Goal: Find contact information: Find contact information

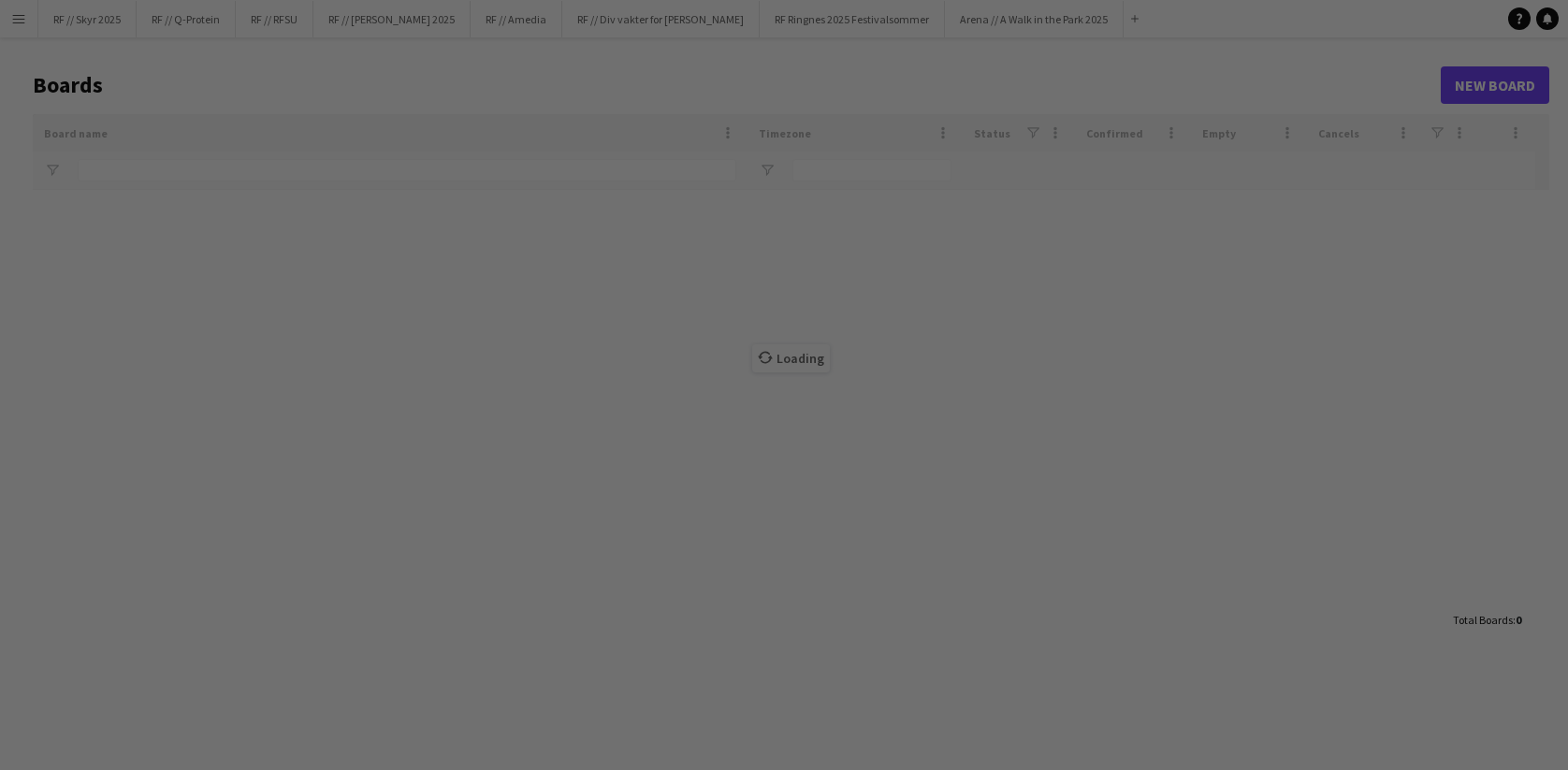
type input "***"
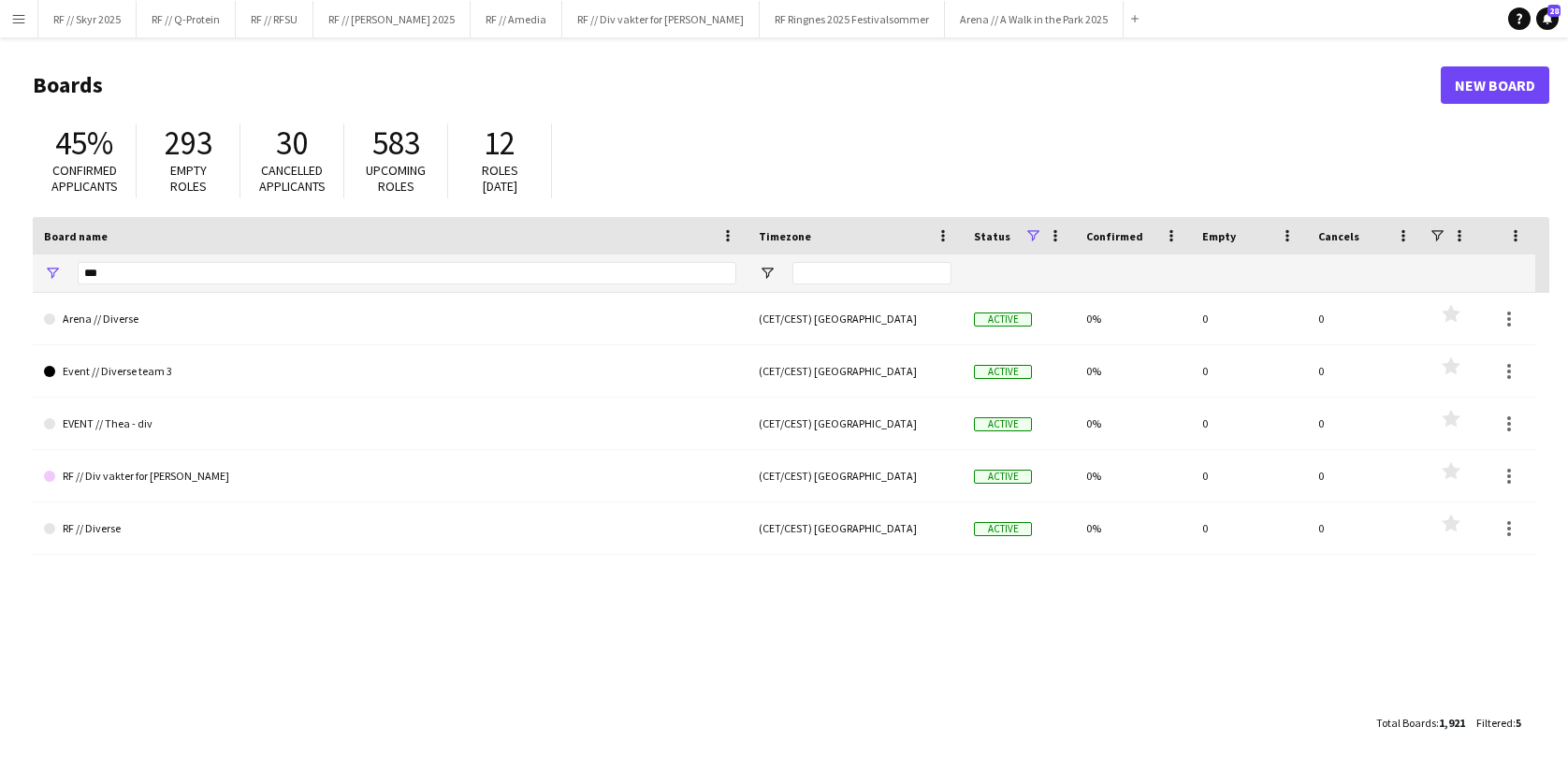
click at [33, 25] on button "Menu" at bounding box center [18, 18] width 37 height 37
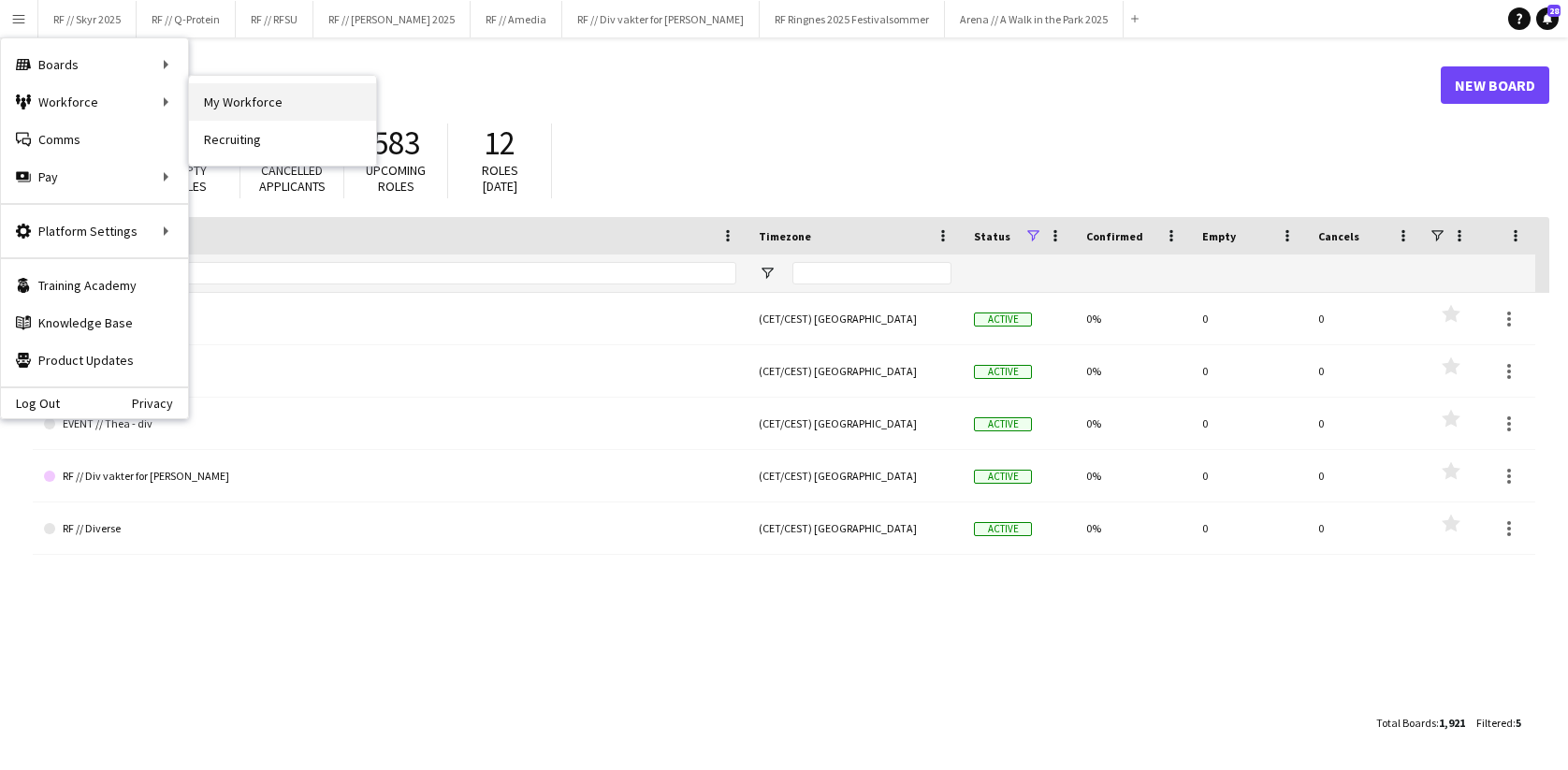
click at [247, 109] on link "My Workforce" at bounding box center [283, 101] width 187 height 37
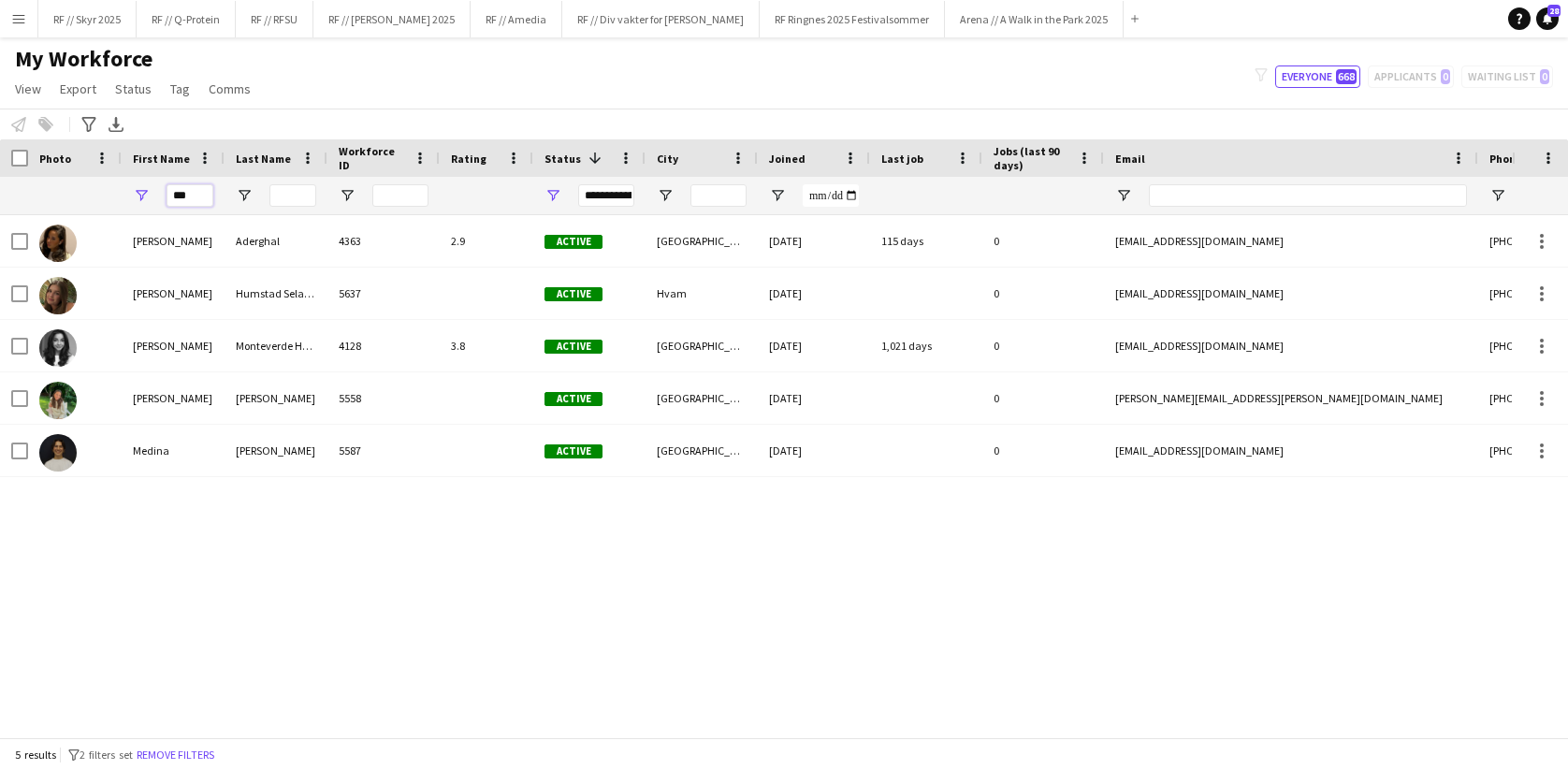
click at [186, 190] on input "***" at bounding box center [189, 195] width 47 height 22
type input "*****"
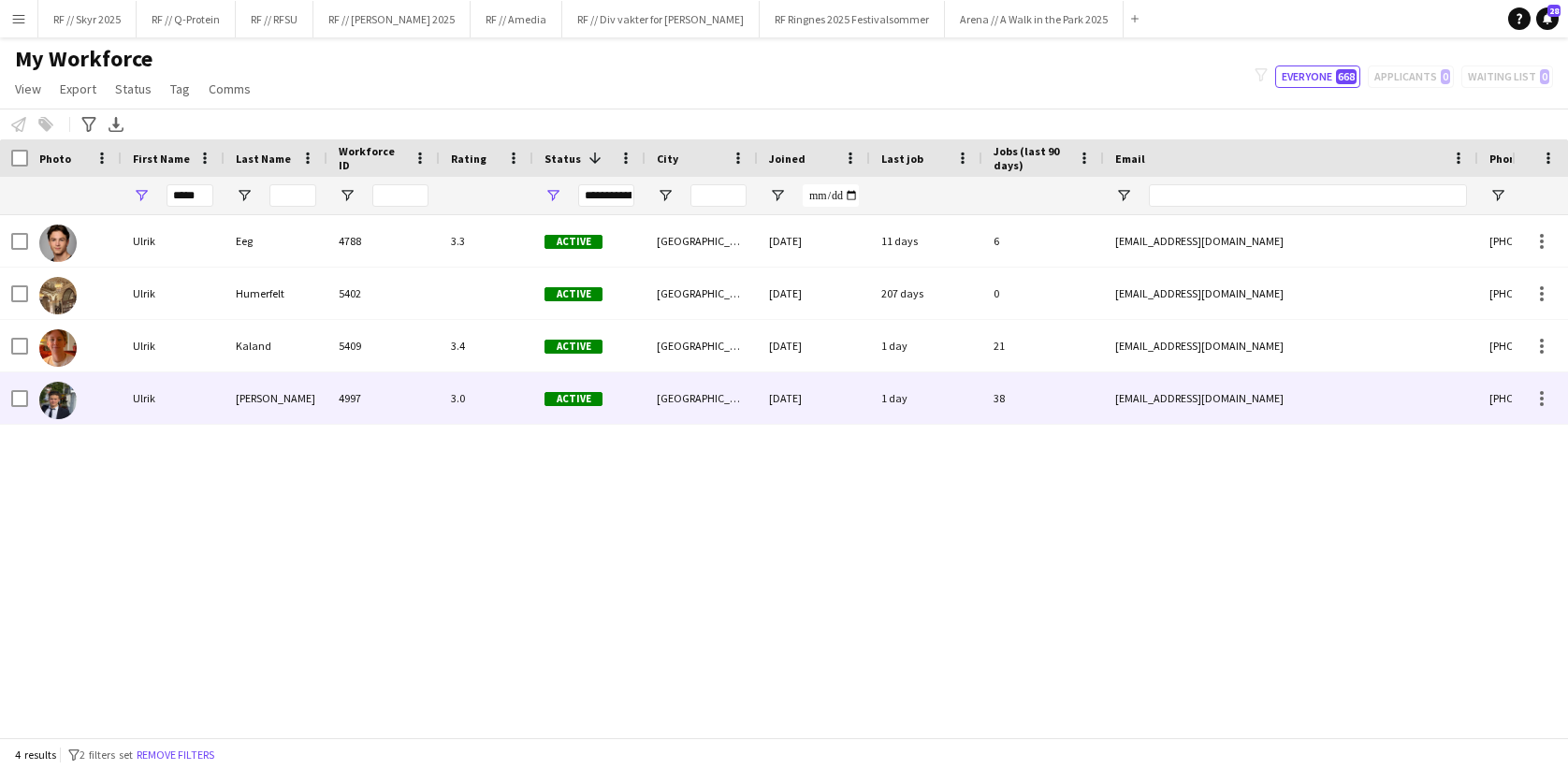
click at [259, 388] on div "[PERSON_NAME]" at bounding box center [276, 398] width 103 height 52
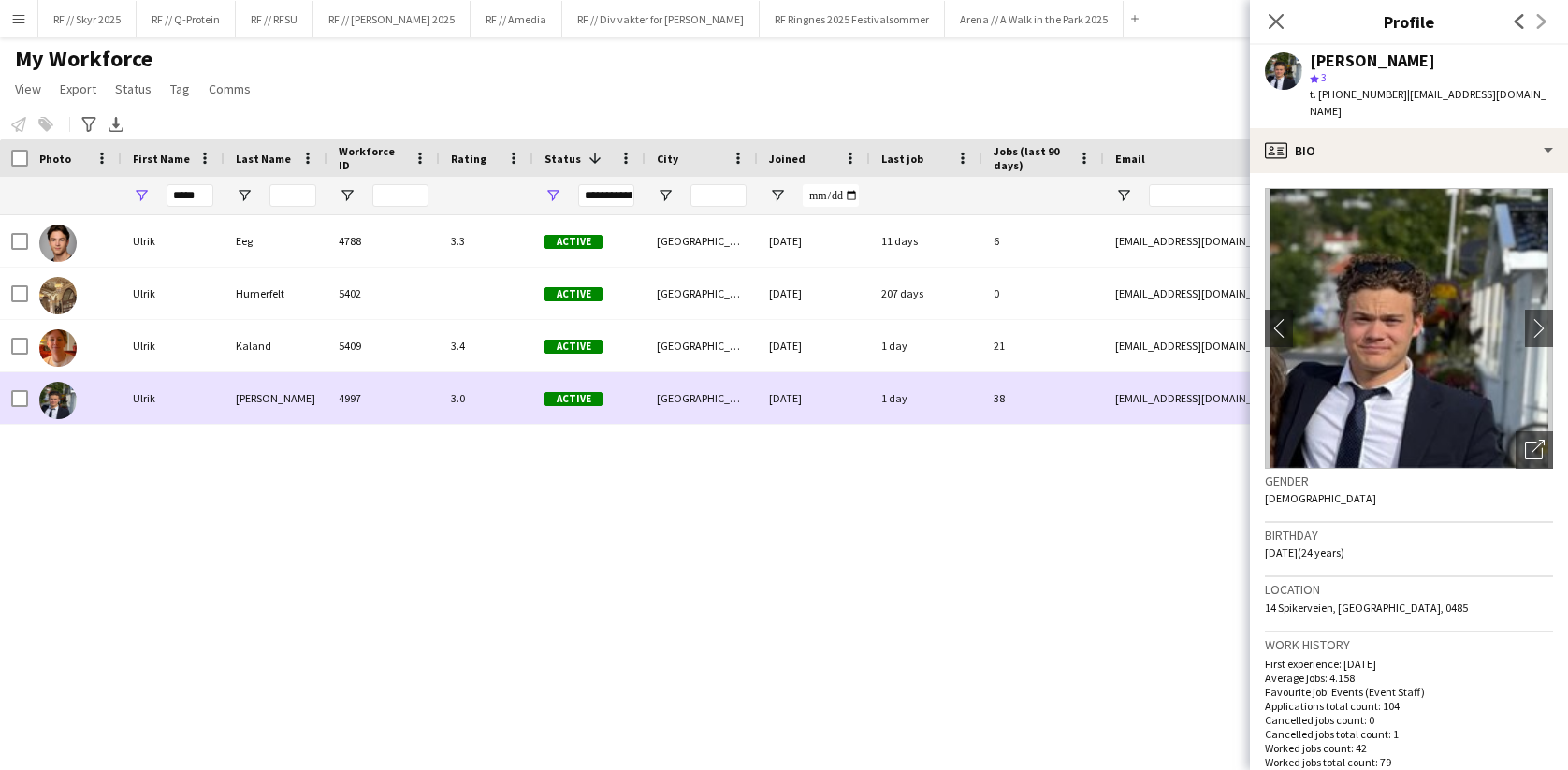
click at [53, 393] on img at bounding box center [57, 399] width 37 height 37
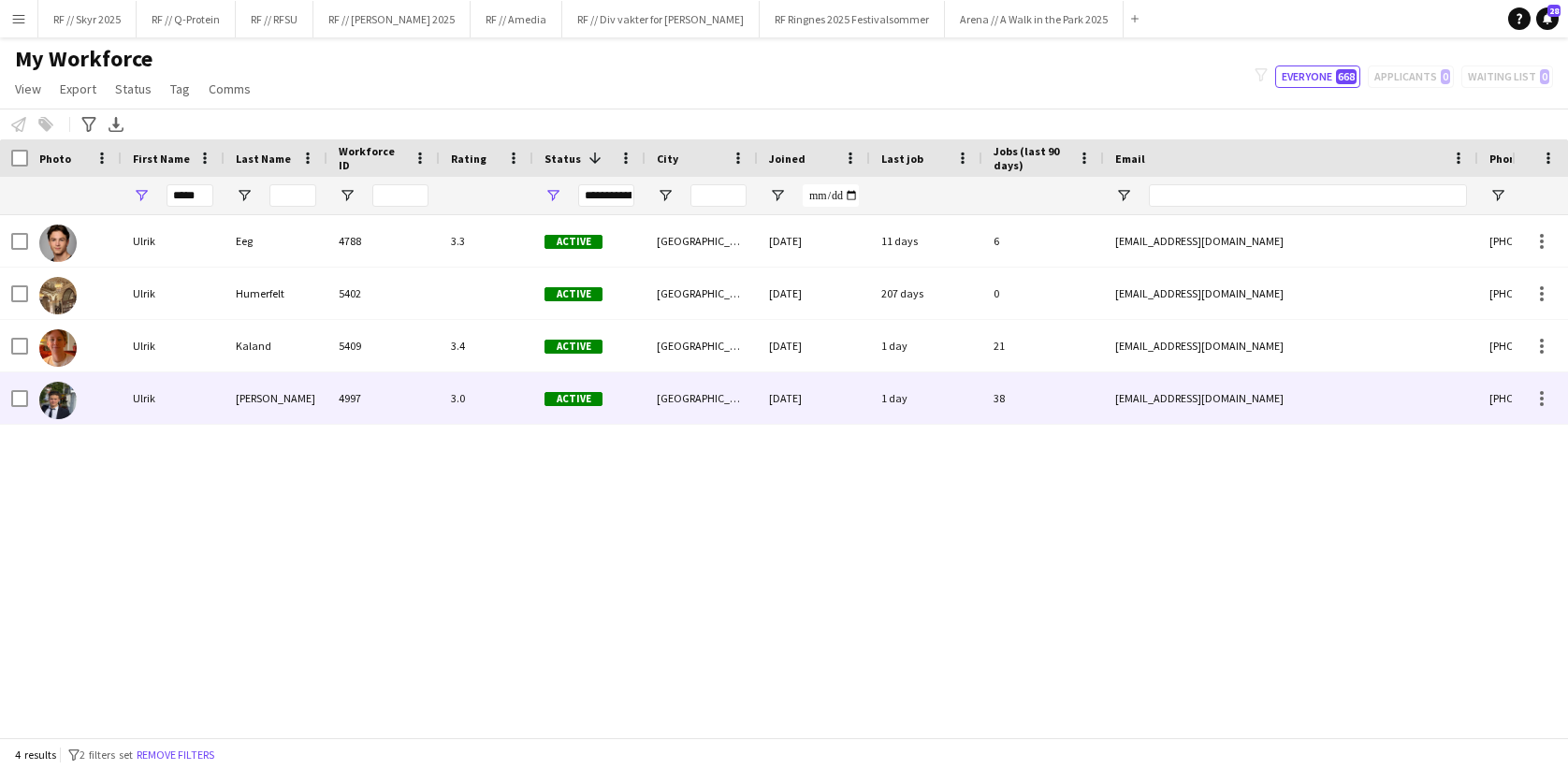
drag, startPoint x: 888, startPoint y: 389, endPoint x: 892, endPoint y: 377, distance: 12.6
click at [888, 389] on div "1 day" at bounding box center [926, 398] width 112 height 52
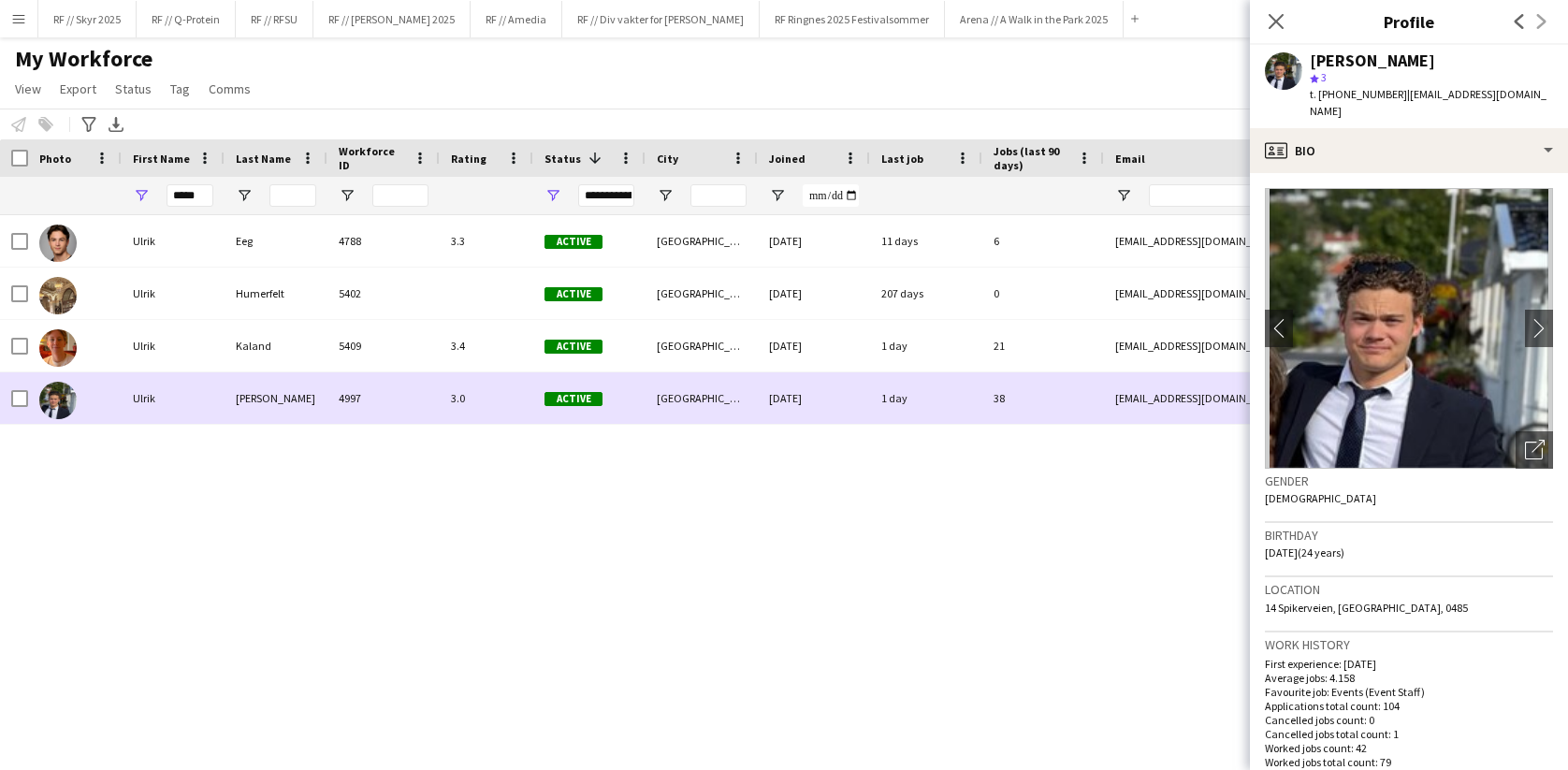
drag, startPoint x: 1116, startPoint y: 399, endPoint x: 1207, endPoint y: 395, distance: 91.1
click at [1207, 395] on div "[EMAIL_ADDRESS][DOMAIN_NAME]" at bounding box center [1291, 398] width 375 height 52
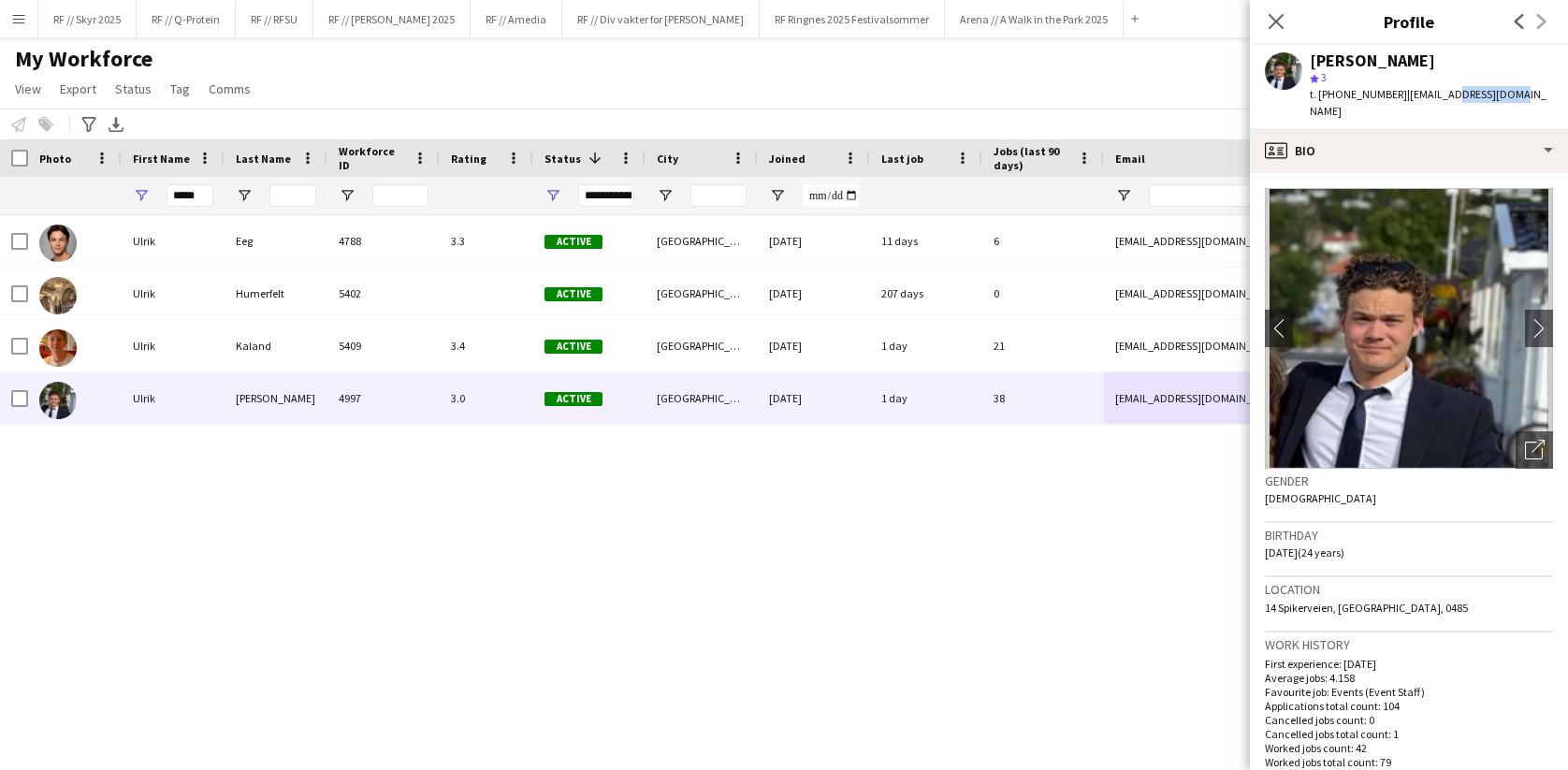
drag, startPoint x: 1503, startPoint y: 102, endPoint x: 1427, endPoint y: 102, distance: 76.0
click at [1427, 102] on div "[PERSON_NAME] star 3 t. [PHONE_NUMBER] | [EMAIL_ADDRESS][DOMAIN_NAME]" at bounding box center [1408, 86] width 318 height 83
drag, startPoint x: 1391, startPoint y: 99, endPoint x: 1501, endPoint y: 102, distance: 110.0
click at [1501, 102] on div "[PERSON_NAME] star 3 t. [PHONE_NUMBER] | [EMAIL_ADDRESS][DOMAIN_NAME]" at bounding box center [1408, 86] width 318 height 83
copy span "[EMAIL_ADDRESS][DOMAIN_NAME]"
